Goal: Information Seeking & Learning: Learn about a topic

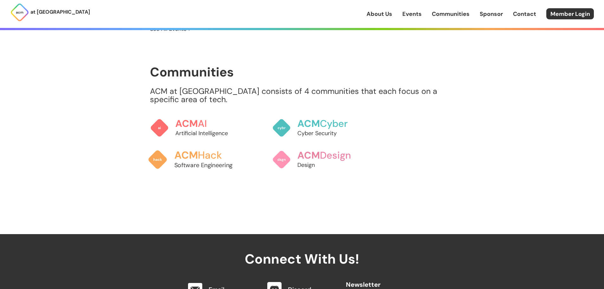
click at [201, 150] on h3 "ACM Hack" at bounding box center [209, 155] width 70 height 11
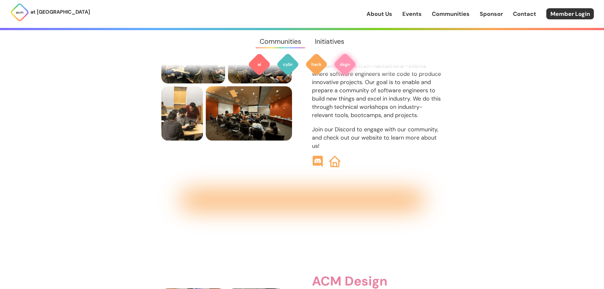
scroll to position [801, 0]
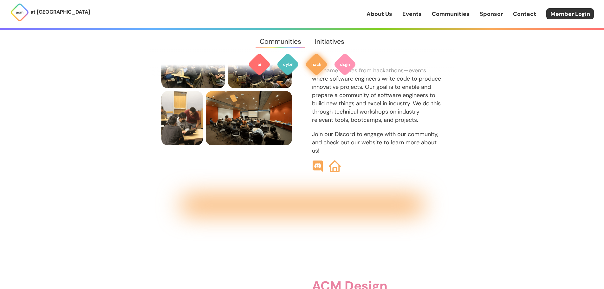
click at [338, 160] on img at bounding box center [335, 166] width 12 height 12
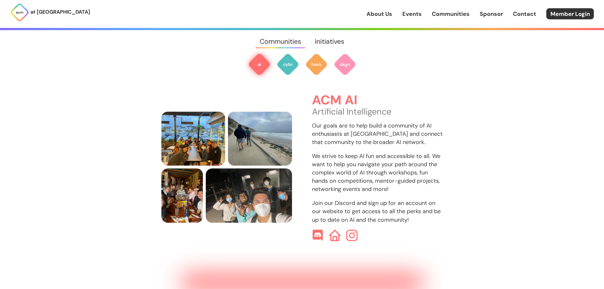
scroll to position [0, 0]
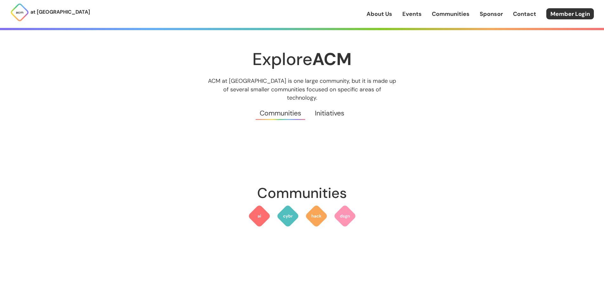
click at [333, 104] on link "Initiatives" at bounding box center [329, 113] width 43 height 23
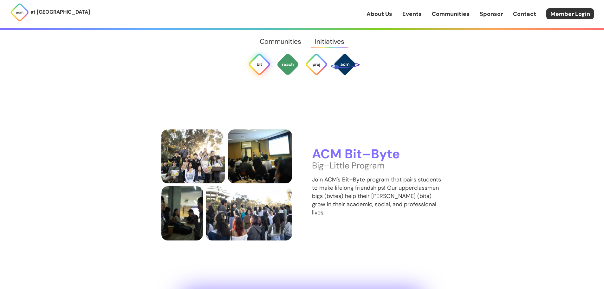
click at [280, 38] on link "Communities" at bounding box center [280, 41] width 55 height 23
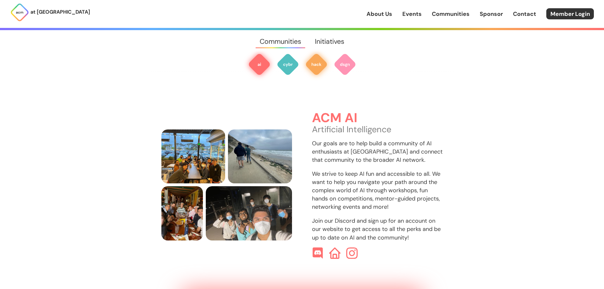
click at [321, 67] on img at bounding box center [316, 64] width 23 height 23
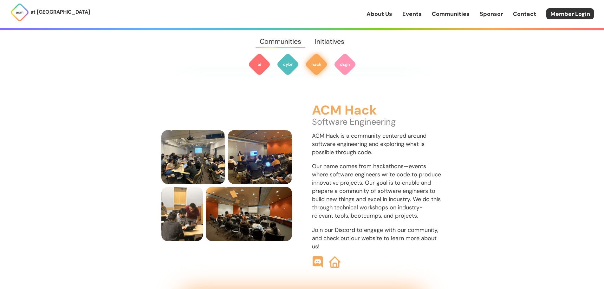
scroll to position [706, 0]
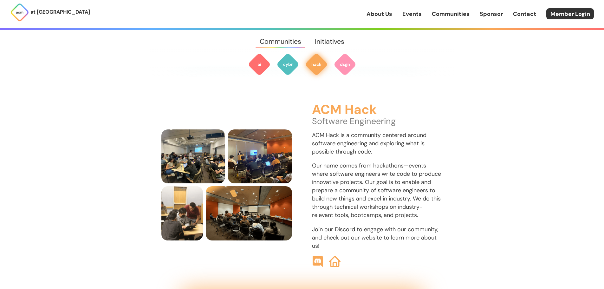
click at [276, 38] on link "Communities" at bounding box center [280, 41] width 55 height 23
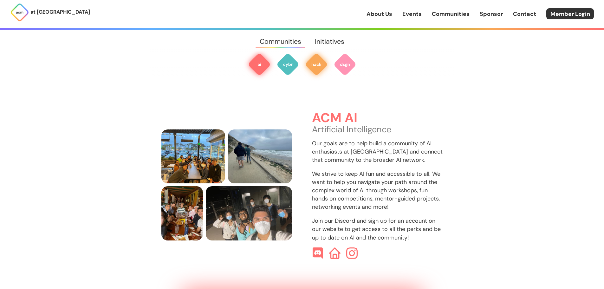
click at [310, 63] on img at bounding box center [316, 64] width 23 height 23
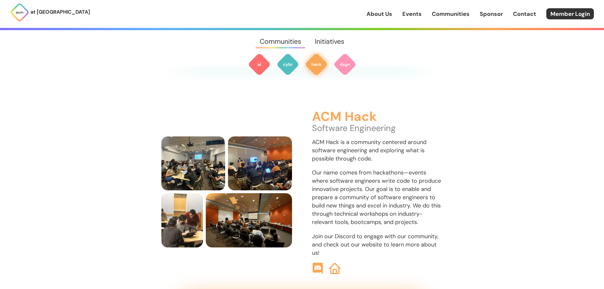
scroll to position [706, 0]
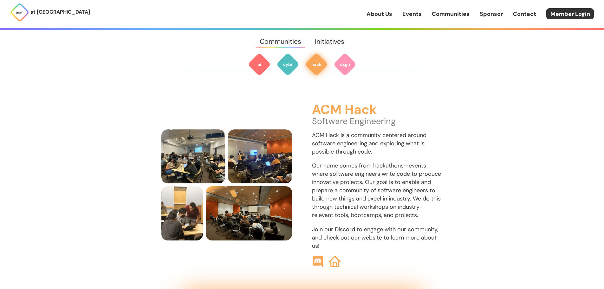
click at [516, 15] on link "Contact" at bounding box center [524, 14] width 23 height 8
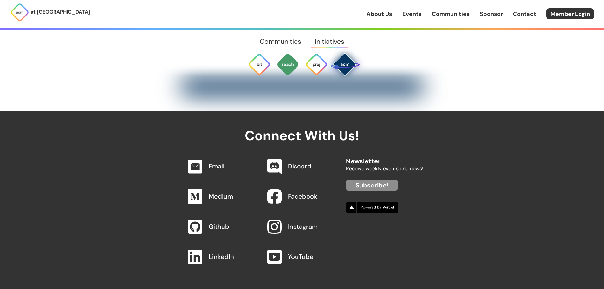
click at [470, 15] on div "About Us Events Communities Sponsor Contact Member Login" at bounding box center [484, 13] width 237 height 11
click at [443, 16] on link "Communities" at bounding box center [451, 14] width 38 height 8
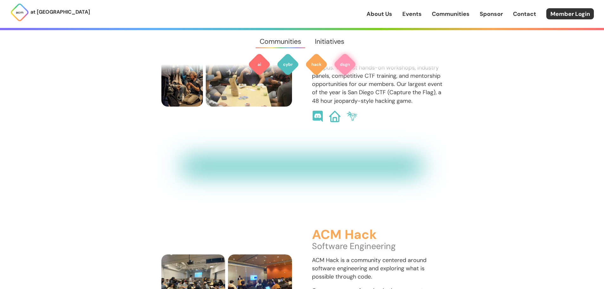
click at [406, 16] on link "Events" at bounding box center [411, 14] width 19 height 8
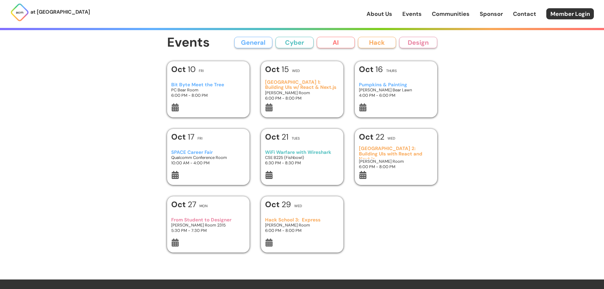
click at [195, 85] on h3 "Bit Byte Meet the Tree" at bounding box center [208, 84] width 74 height 5
click at [290, 82] on h3 "[GEOGRAPHIC_DATA] 1: Building UIs w/ React & Next.js" at bounding box center [302, 85] width 74 height 10
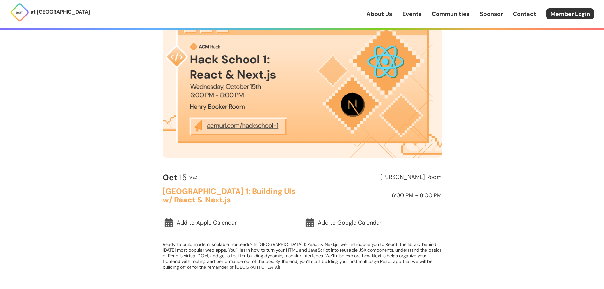
scroll to position [63, 0]
